Goal: Use online tool/utility: Utilize a website feature to perform a specific function

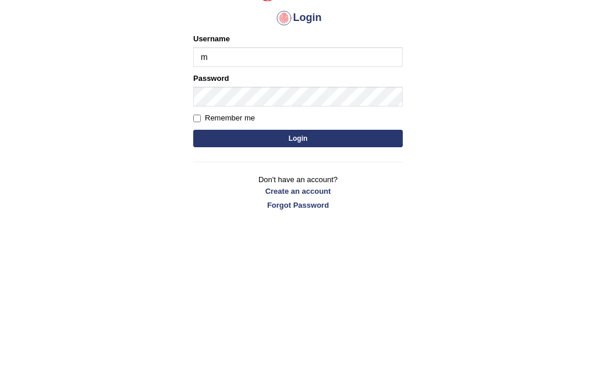
scroll to position [132, 0]
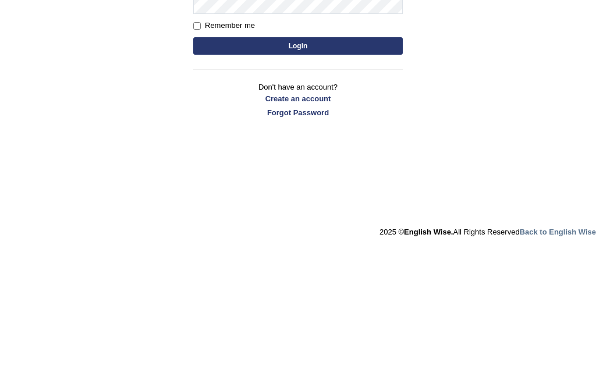
type input "mariyah25"
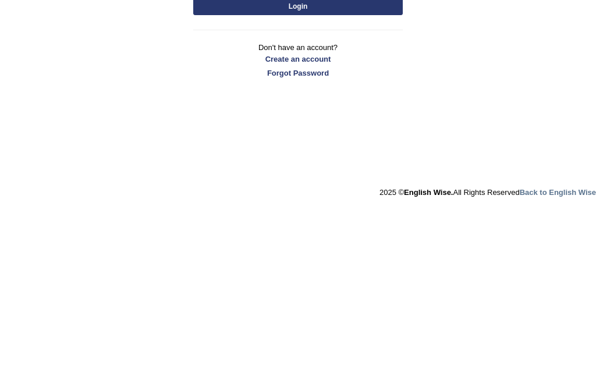
click at [197, 154] on input "Remember me" at bounding box center [197, 158] width 8 height 8
checkbox input "true"
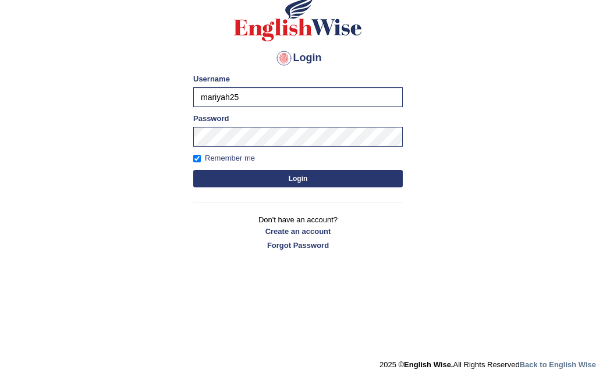
click at [202, 175] on button "Login" at bounding box center [298, 178] width 210 height 17
click at [347, 179] on button "Login" at bounding box center [298, 178] width 210 height 17
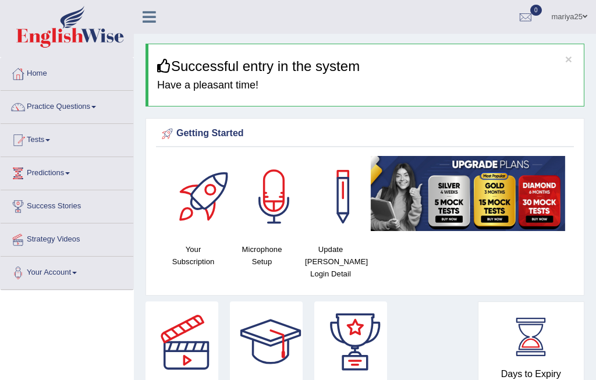
click at [281, 203] on div at bounding box center [275, 197] width 82 height 82
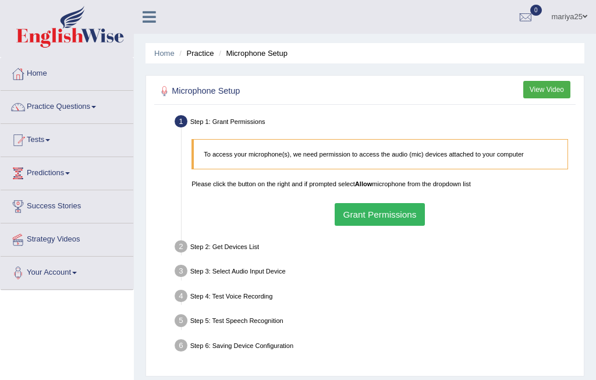
click at [394, 225] on button "Grant Permissions" at bounding box center [380, 214] width 90 height 23
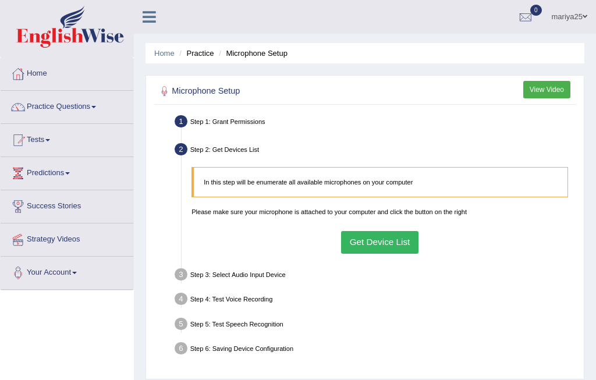
click at [412, 254] on button "Get Device List" at bounding box center [379, 242] width 77 height 23
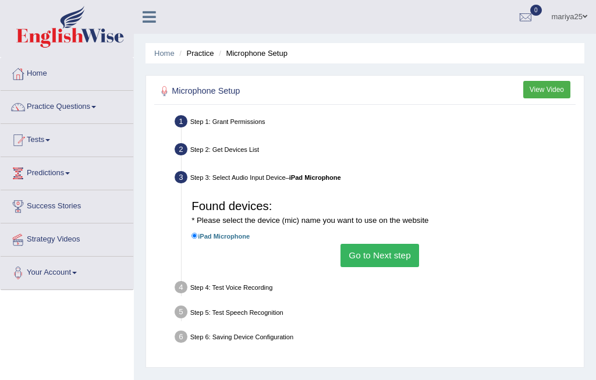
click at [400, 267] on button "Go to Next step" at bounding box center [380, 255] width 79 height 23
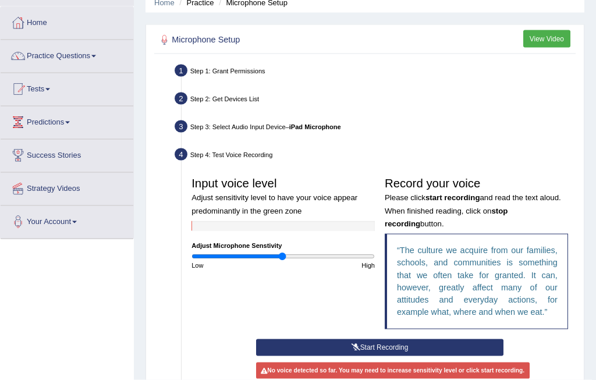
scroll to position [74, 0]
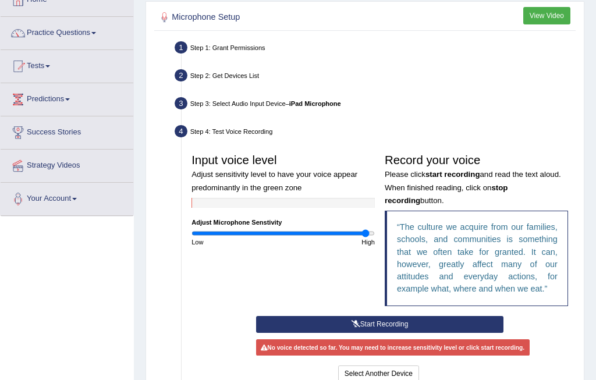
type input "1.96"
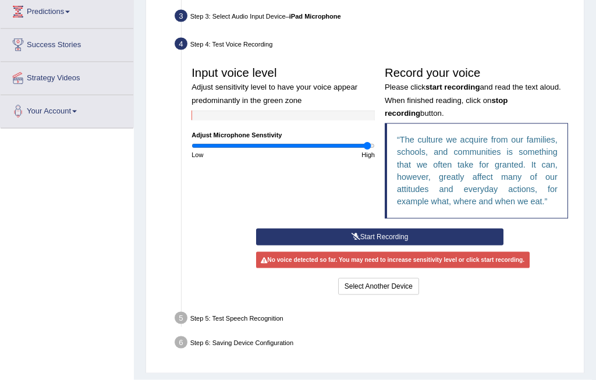
scroll to position [162, 0]
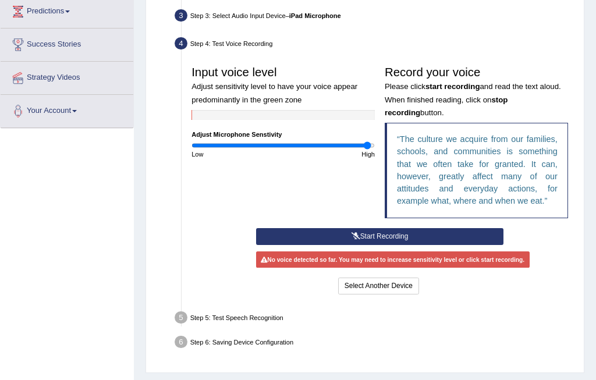
click at [430, 245] on button "Start Recording" at bounding box center [380, 236] width 248 height 17
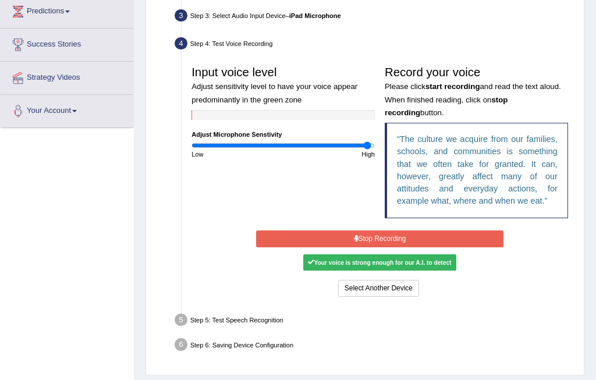
click at [430, 248] on button "Stop Recording" at bounding box center [380, 239] width 248 height 17
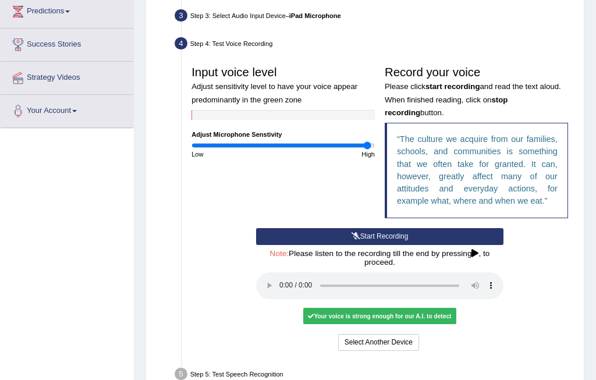
scroll to position [144, 0]
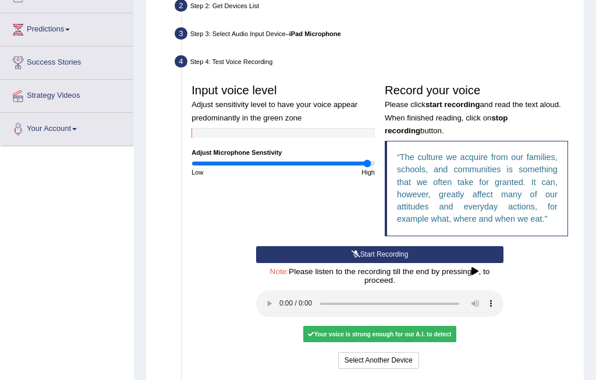
click at [472, 276] on icon at bounding box center [475, 272] width 7 height 8
click at [368, 285] on h4 "Note: Please listen to the recording till the end by pressing , to proceed." at bounding box center [380, 276] width 248 height 17
click at [280, 317] on audio at bounding box center [380, 304] width 248 height 27
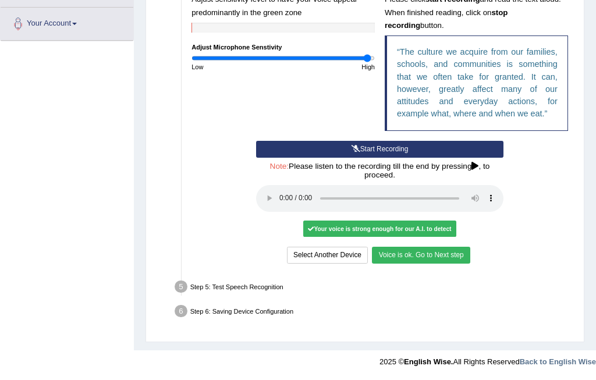
scroll to position [260, 0]
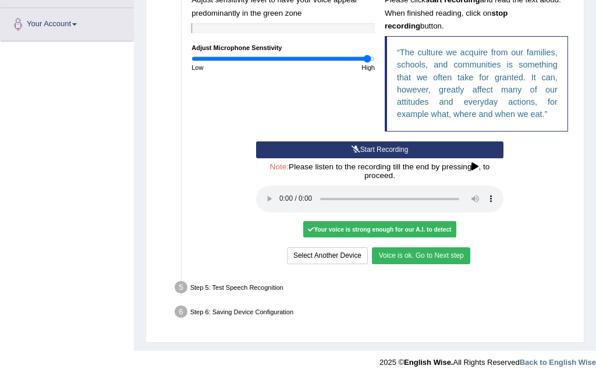
click at [452, 264] on button "Voice is ok. Go to Next step" at bounding box center [421, 256] width 98 height 17
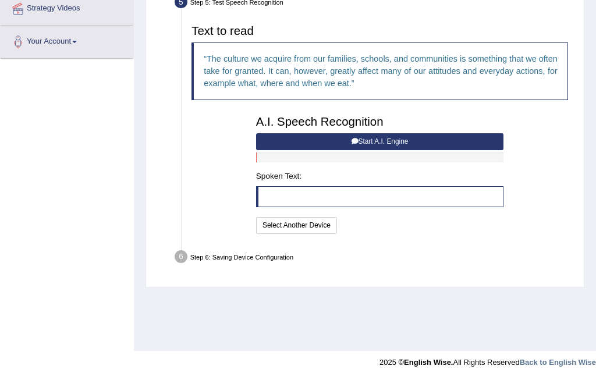
scroll to position [188, 0]
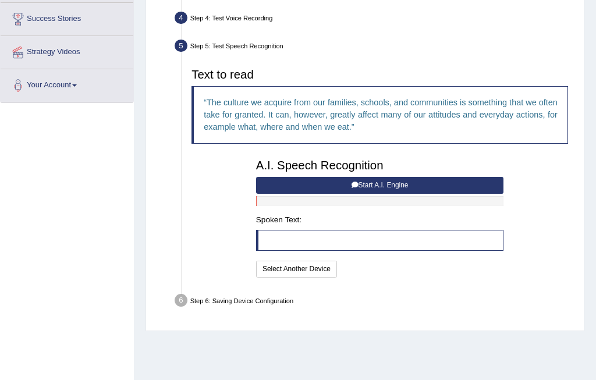
click at [435, 194] on button "Start A.I. Engine" at bounding box center [380, 185] width 248 height 17
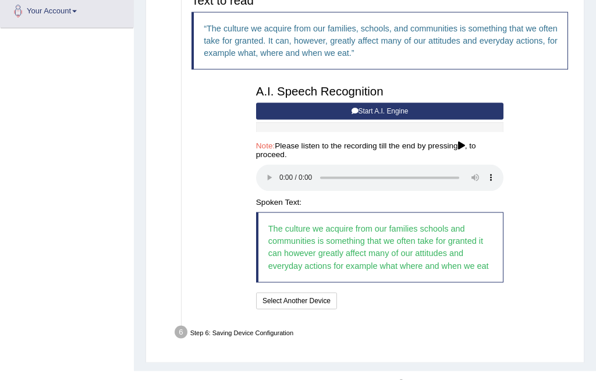
scroll to position [262, 0]
click at [280, 191] on audio at bounding box center [380, 177] width 248 height 27
click at [458, 150] on icon at bounding box center [461, 146] width 7 height 8
click at [475, 191] on audio at bounding box center [380, 177] width 248 height 27
click at [476, 191] on audio at bounding box center [380, 177] width 248 height 27
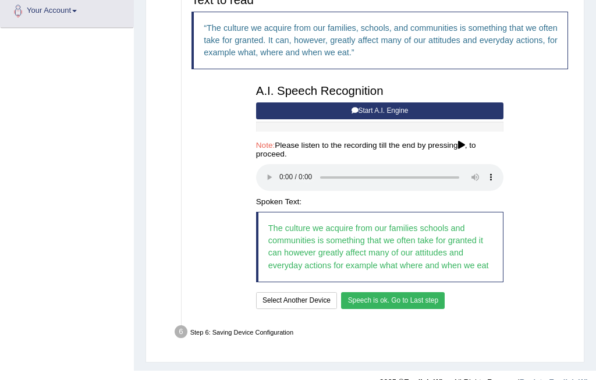
click at [425, 309] on button "Speech is ok. Go to Last step" at bounding box center [393, 300] width 104 height 17
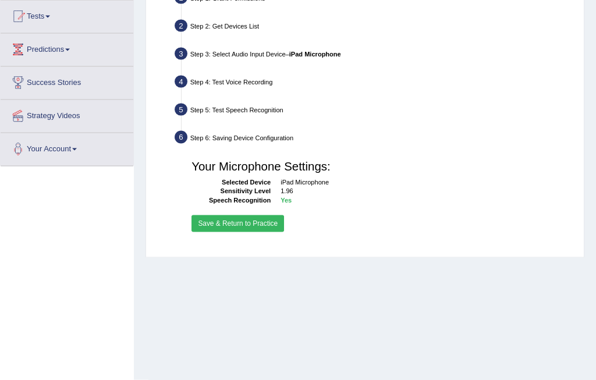
scroll to position [78, 0]
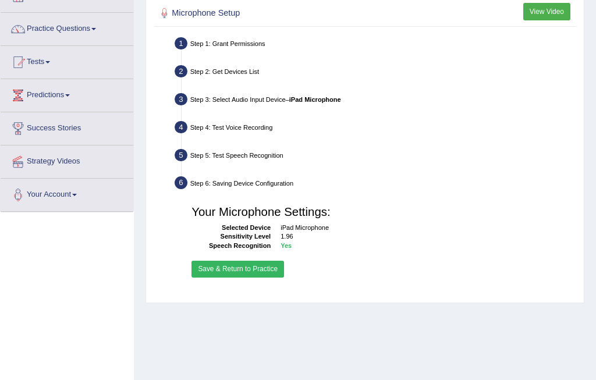
click at [255, 278] on button "Save & Return to Practice" at bounding box center [238, 269] width 93 height 17
